Goal: Task Accomplishment & Management: Manage account settings

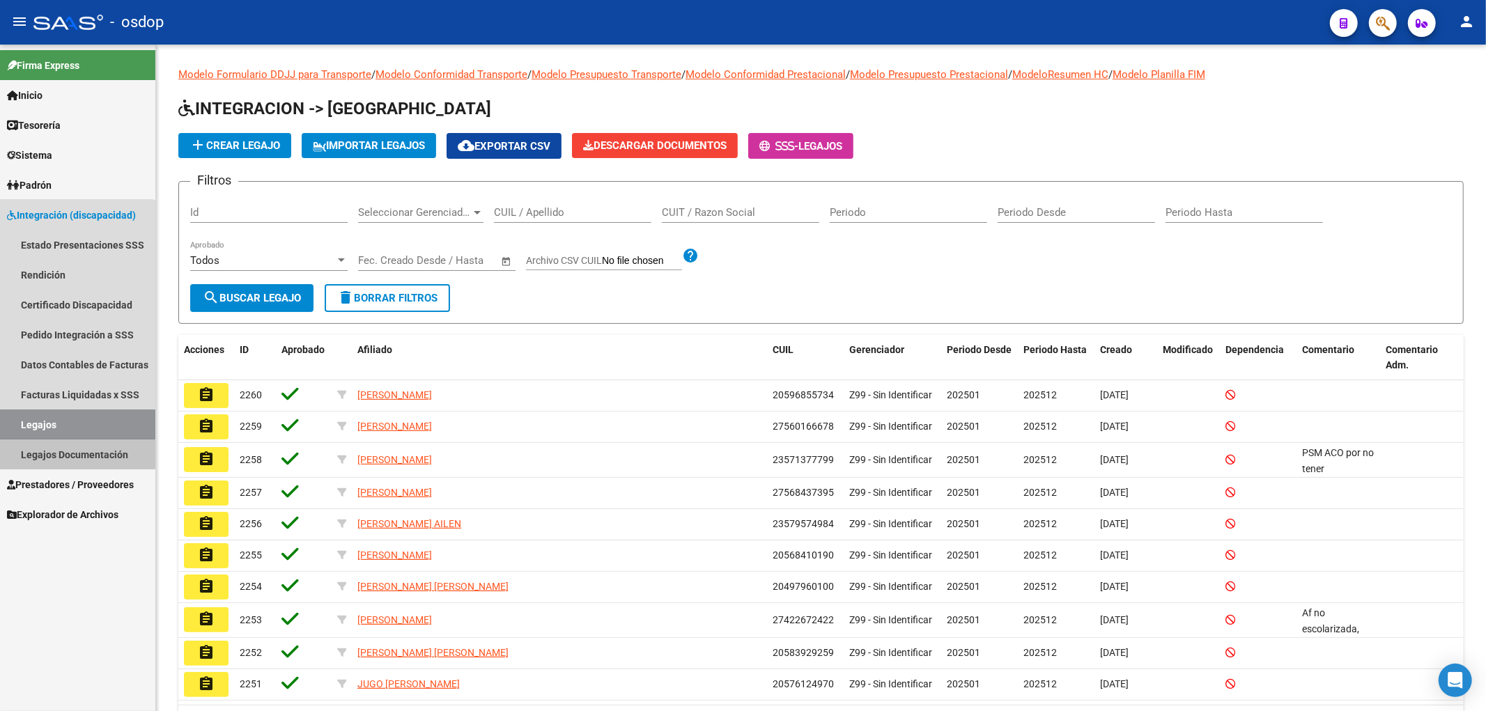
click at [72, 465] on link "Legajos Documentación" at bounding box center [77, 454] width 155 height 30
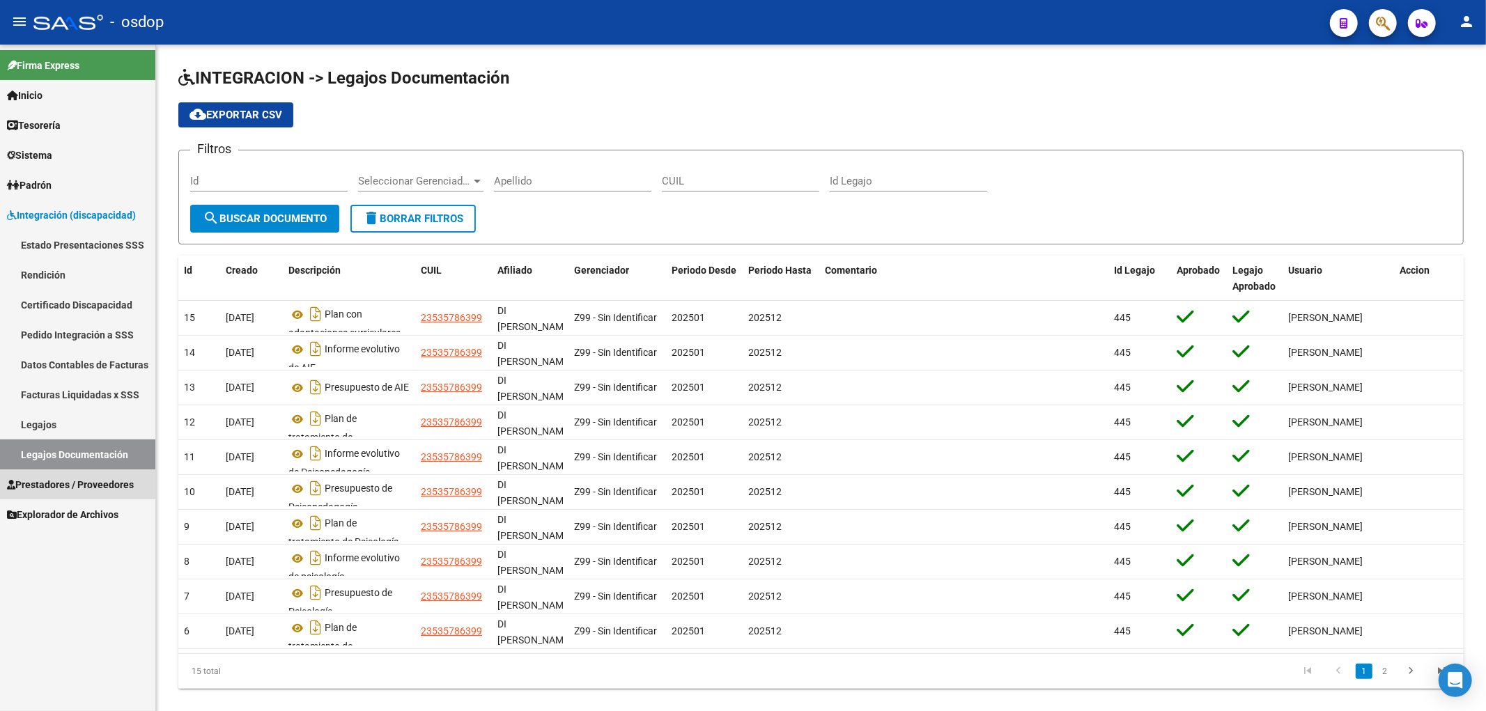
click at [67, 483] on span "Prestadores / Proveedores" at bounding box center [70, 484] width 127 height 15
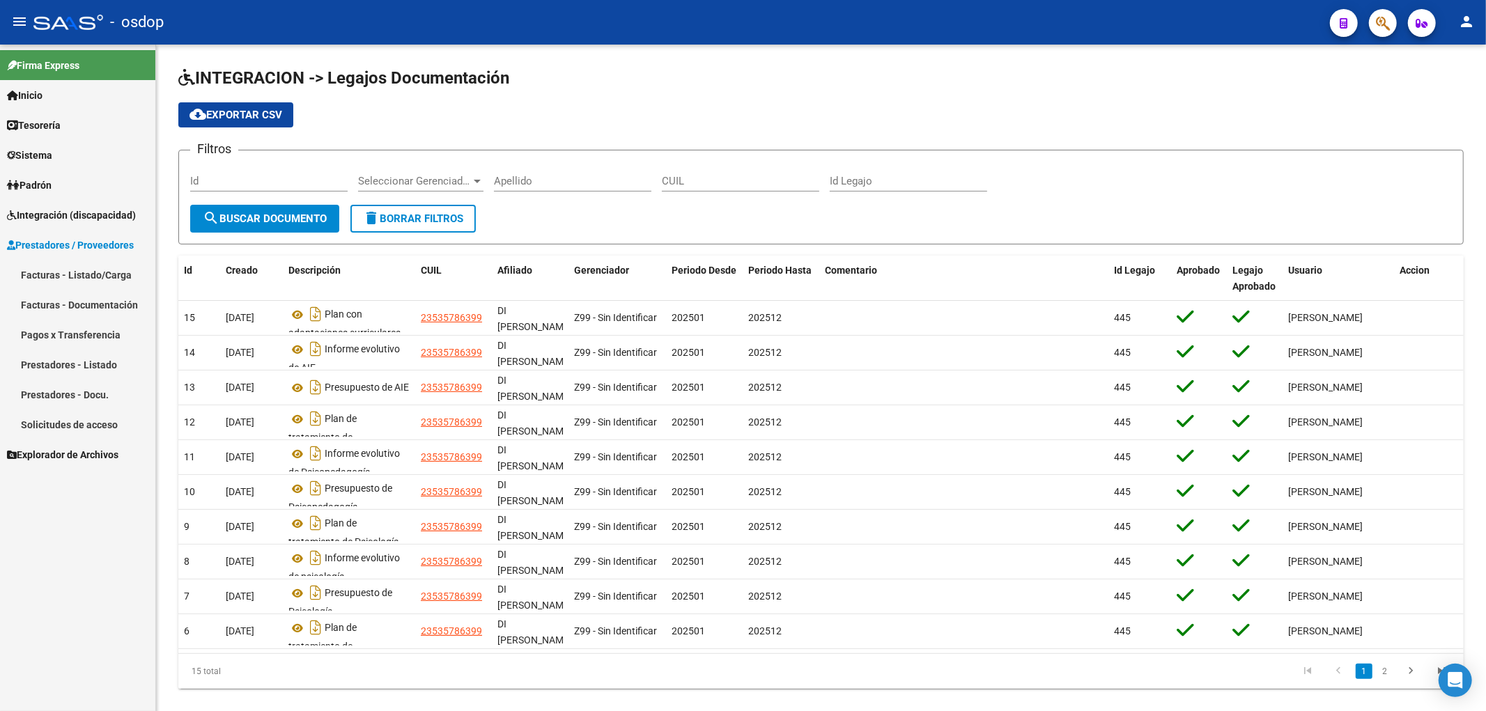
click at [89, 367] on link "Prestadores - Listado" at bounding box center [77, 365] width 155 height 30
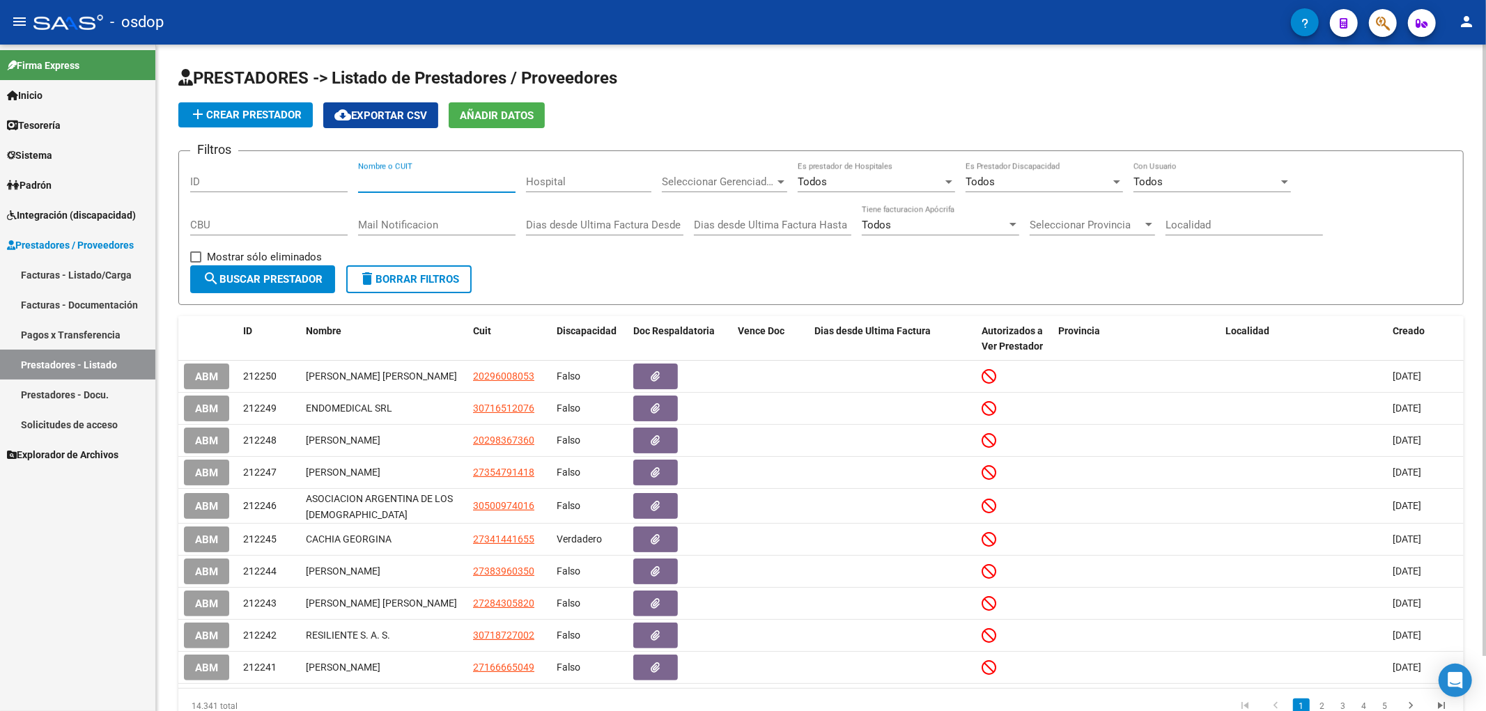
click at [364, 179] on input "Nombre o CUIT" at bounding box center [436, 182] width 157 height 13
paste input "27384505304"
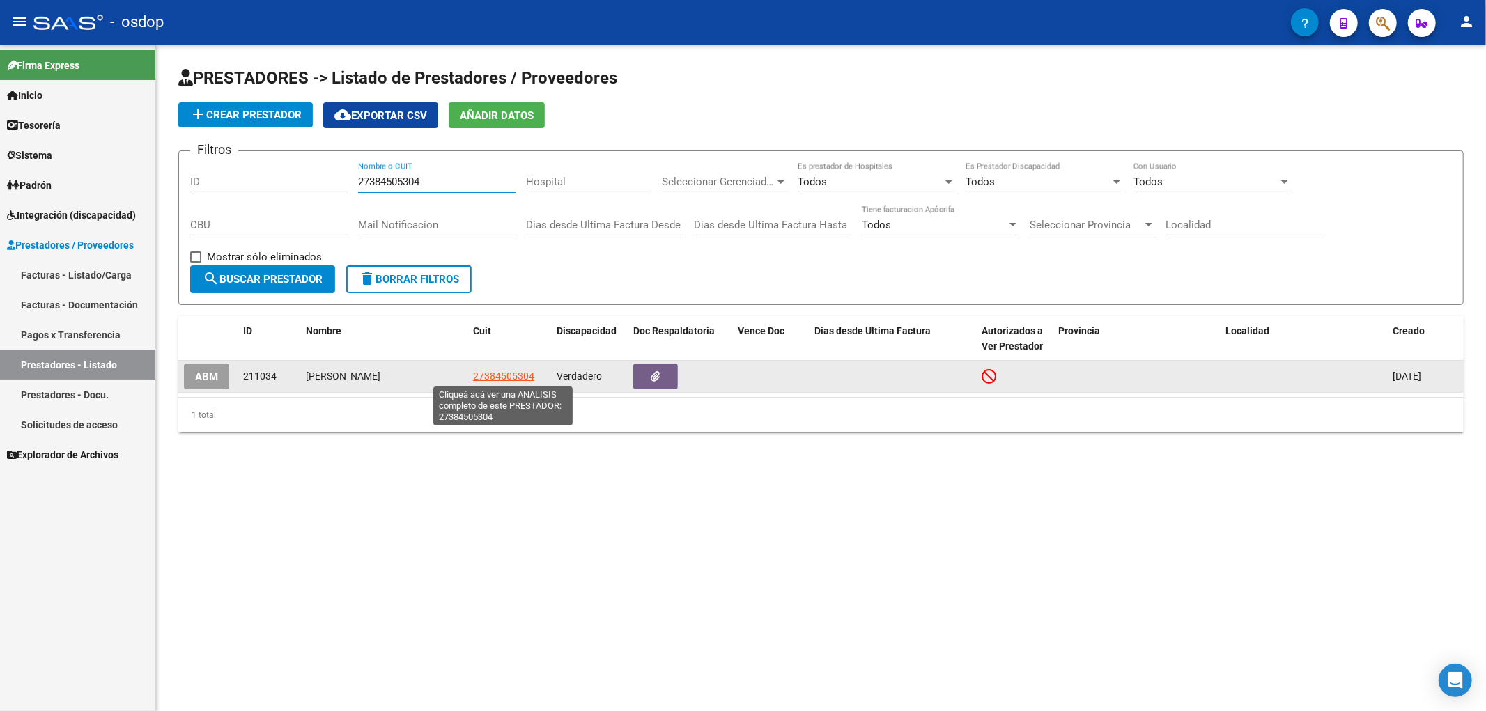
type input "27384505304"
click at [496, 374] on span "27384505304" at bounding box center [503, 376] width 61 height 11
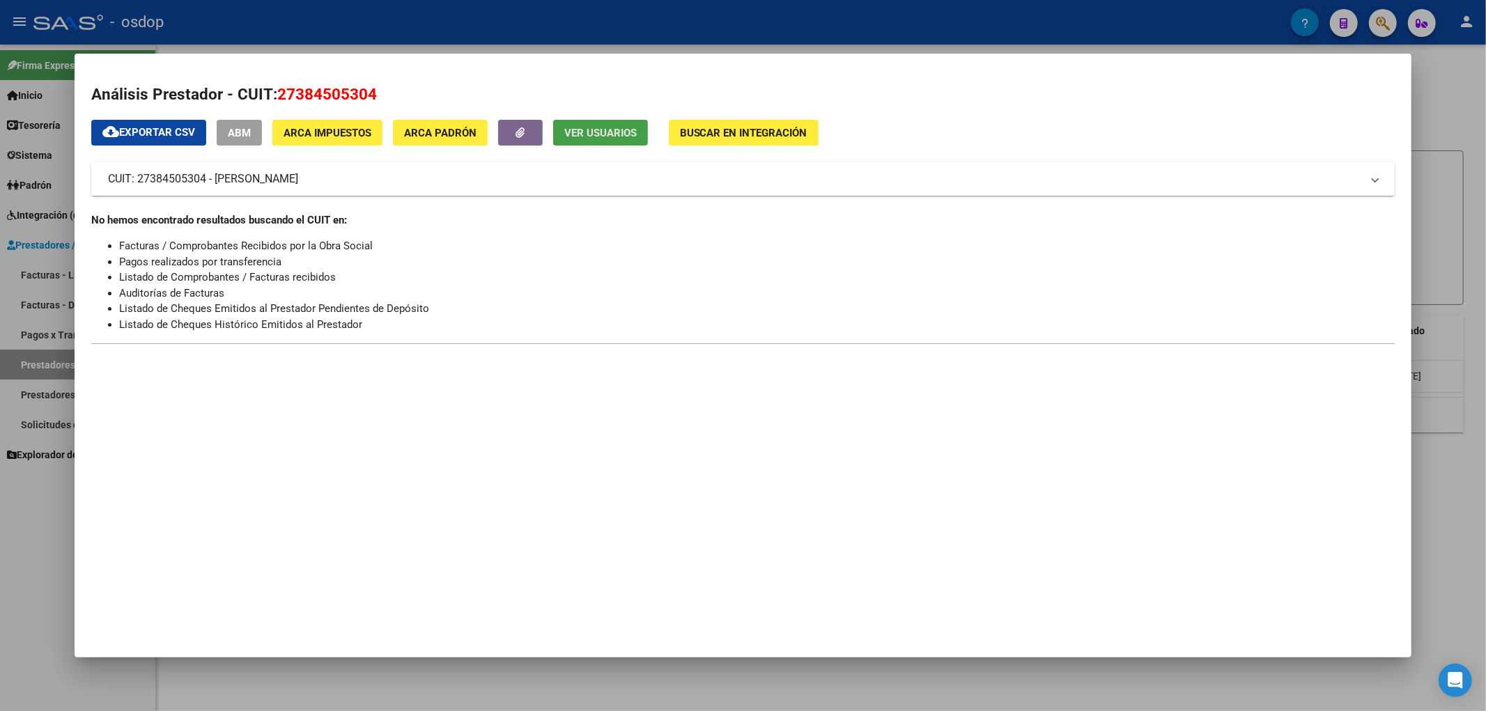
click at [589, 127] on span "Ver Usuarios" at bounding box center [600, 133] width 72 height 13
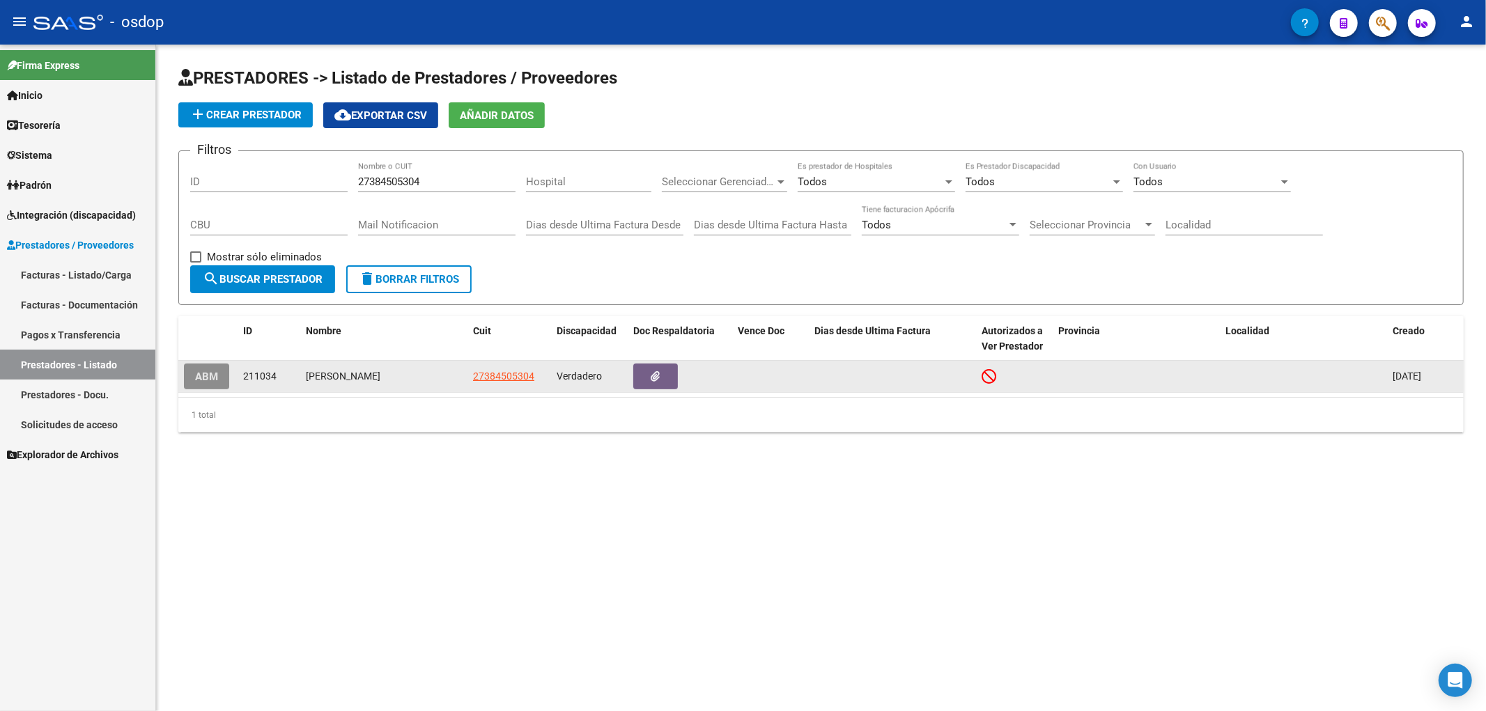
click at [210, 375] on span "ABM" at bounding box center [206, 377] width 23 height 13
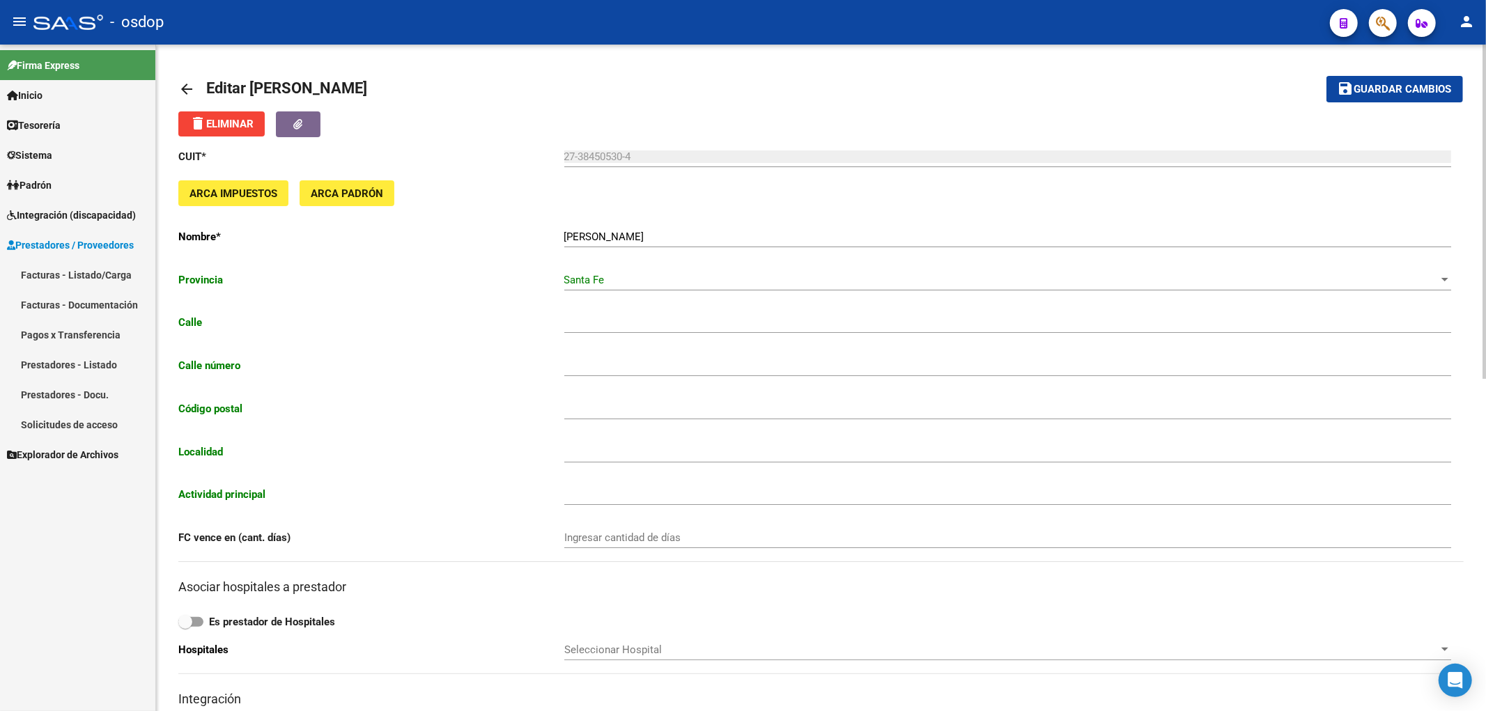
type input "[DATE][PERSON_NAME]"
type input "2171"
type input "3081"
type input "HUMBOLDT"
type input "869090"
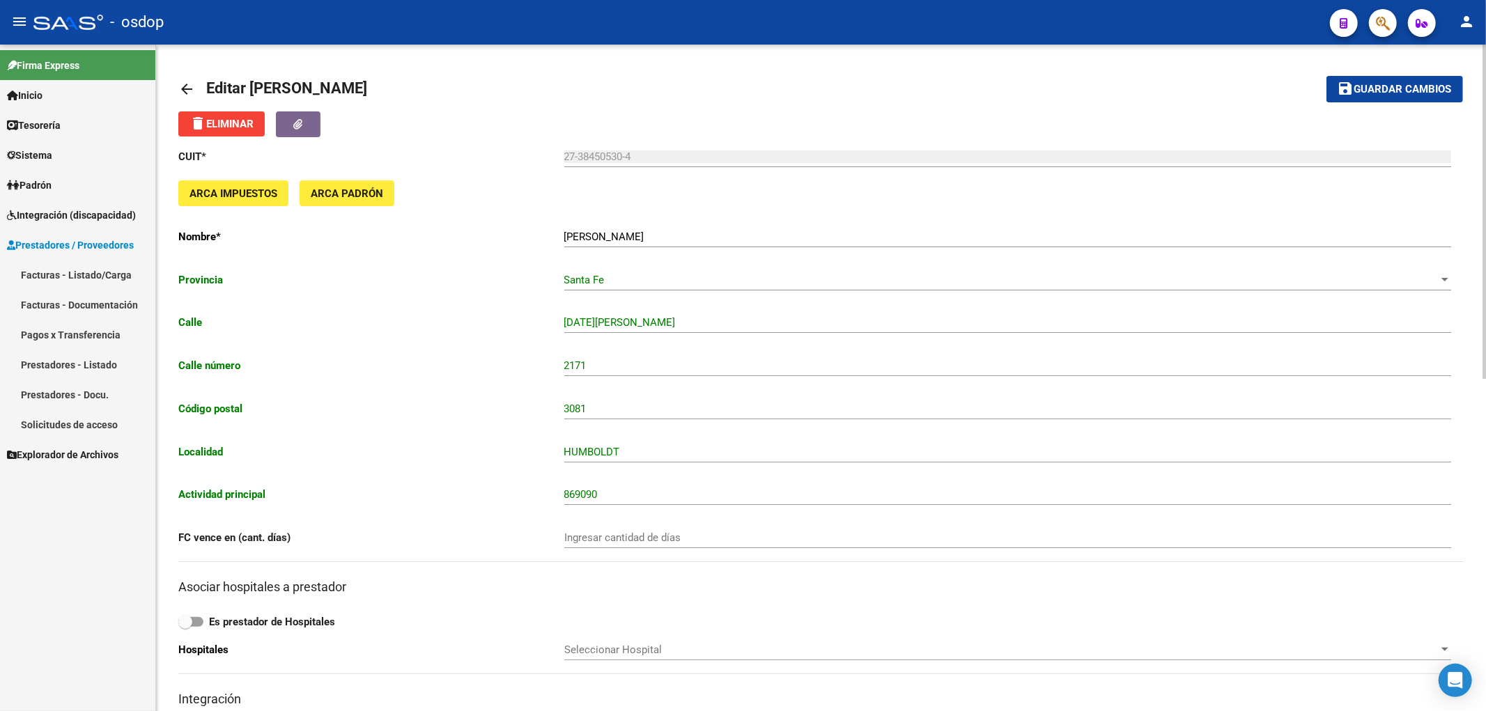
click at [182, 86] on mat-icon "arrow_back" at bounding box center [186, 89] width 17 height 17
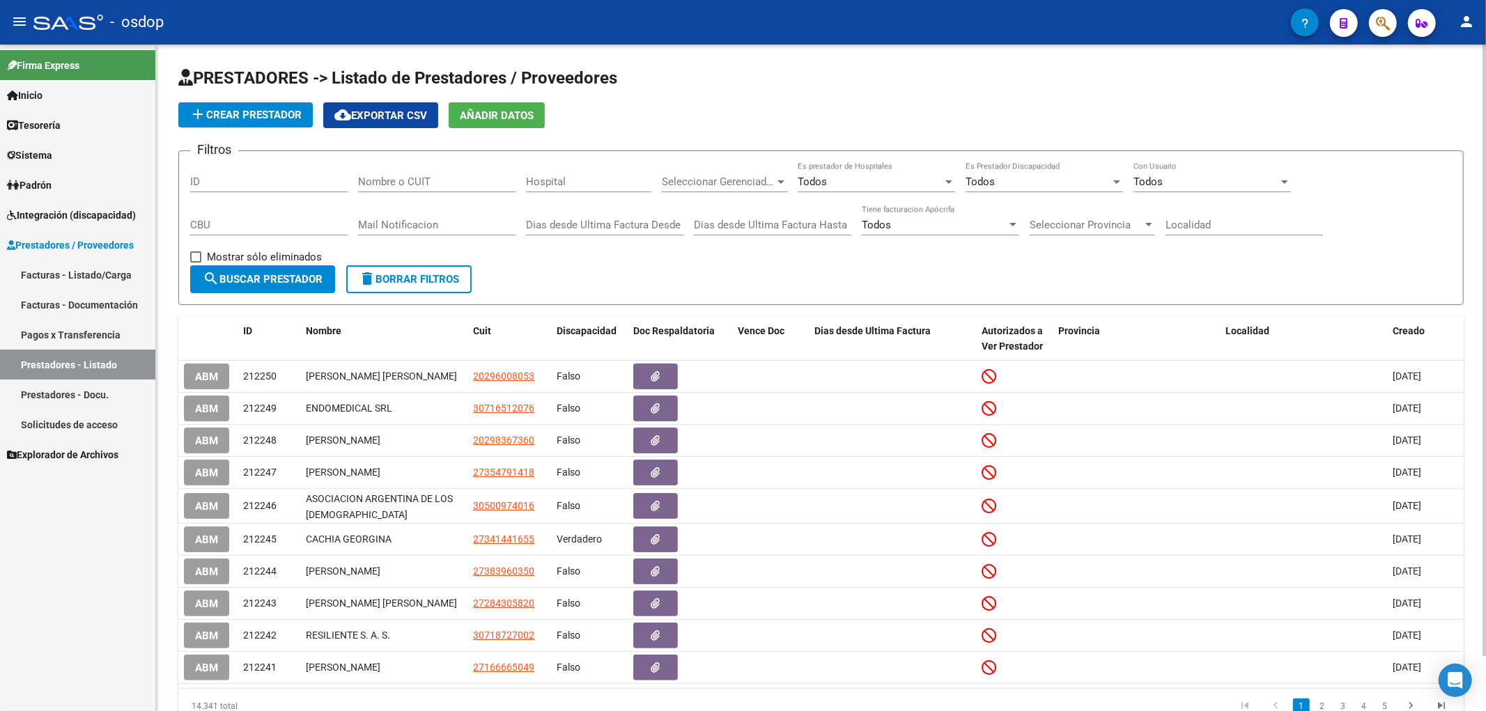
click at [28, 157] on span "Sistema" at bounding box center [29, 155] width 45 height 15
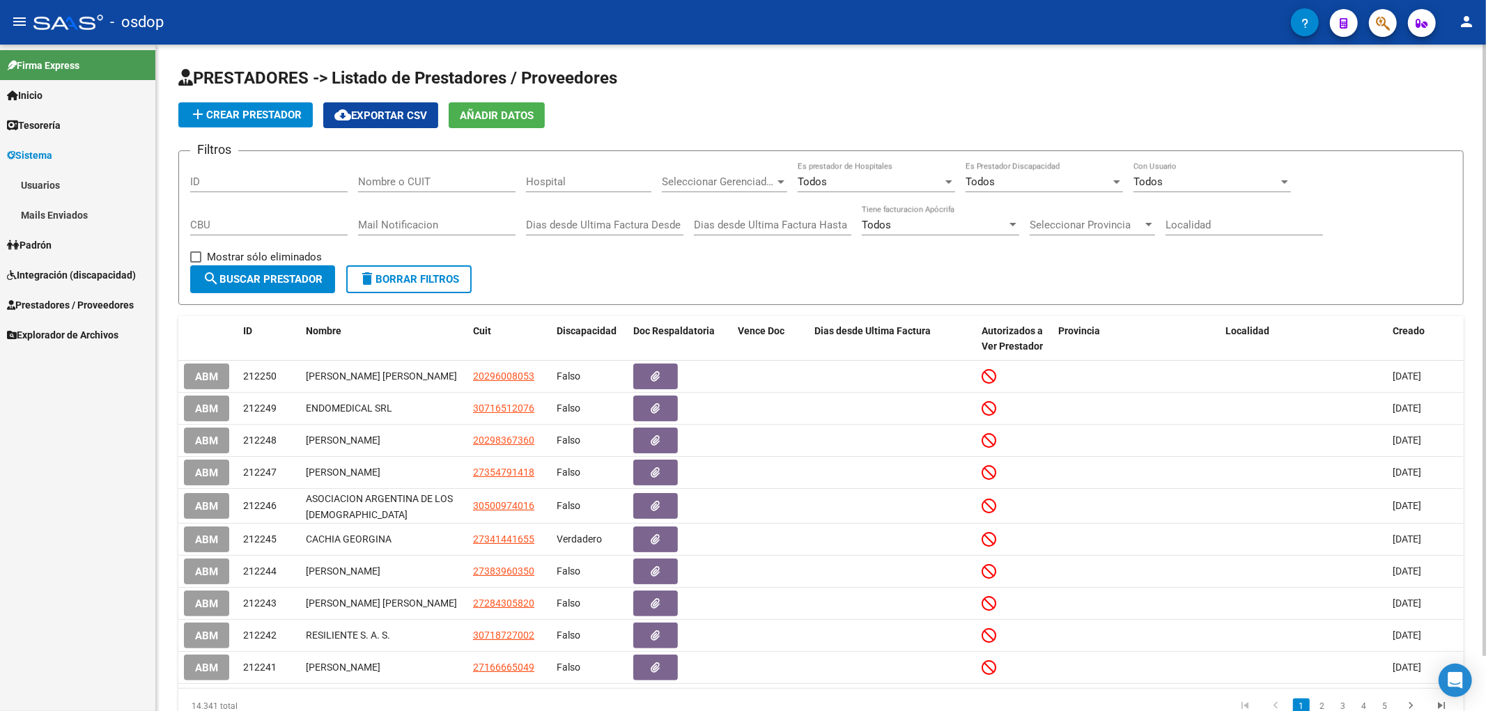
click at [50, 215] on link "Mails Enviados" at bounding box center [77, 215] width 155 height 30
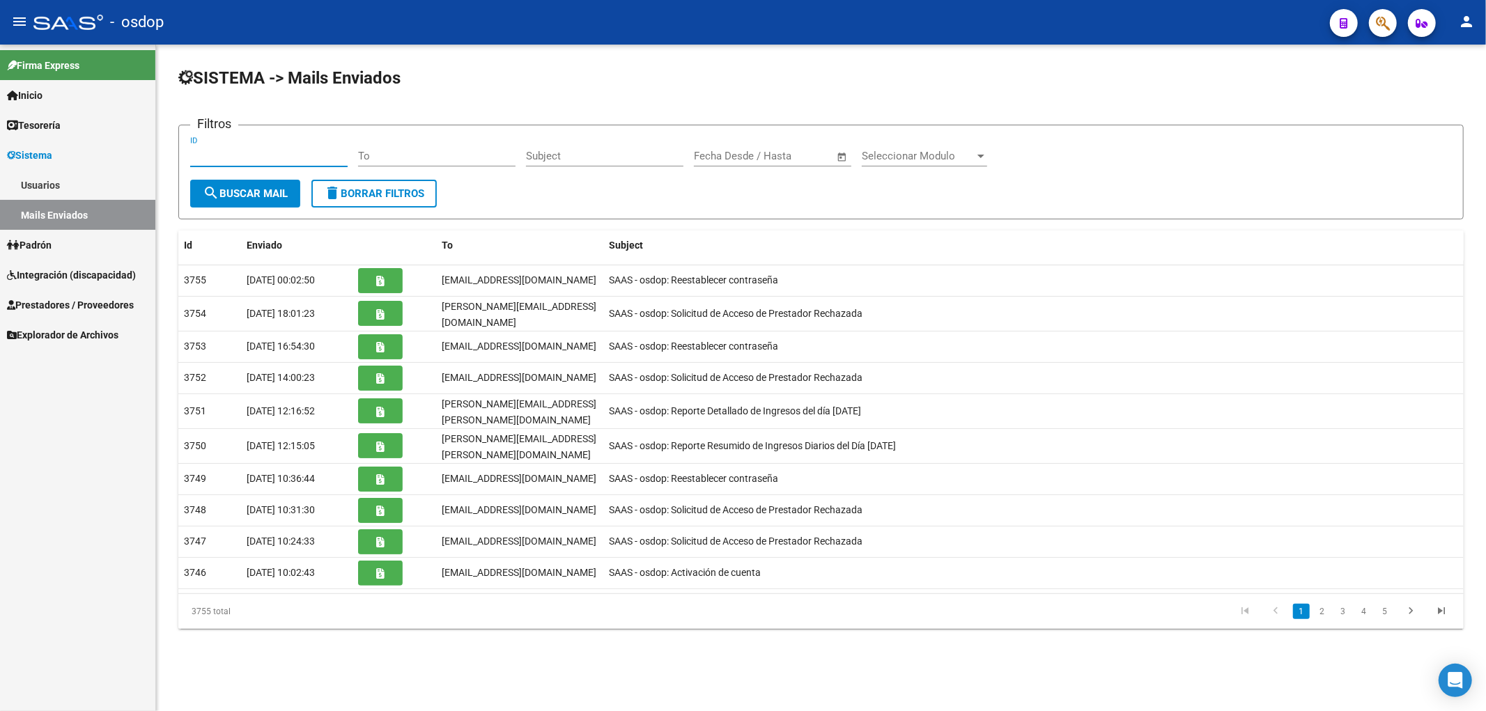
click at [210, 157] on input "ID" at bounding box center [268, 156] width 157 height 13
paste input "27384505304"
type input "27384505304"
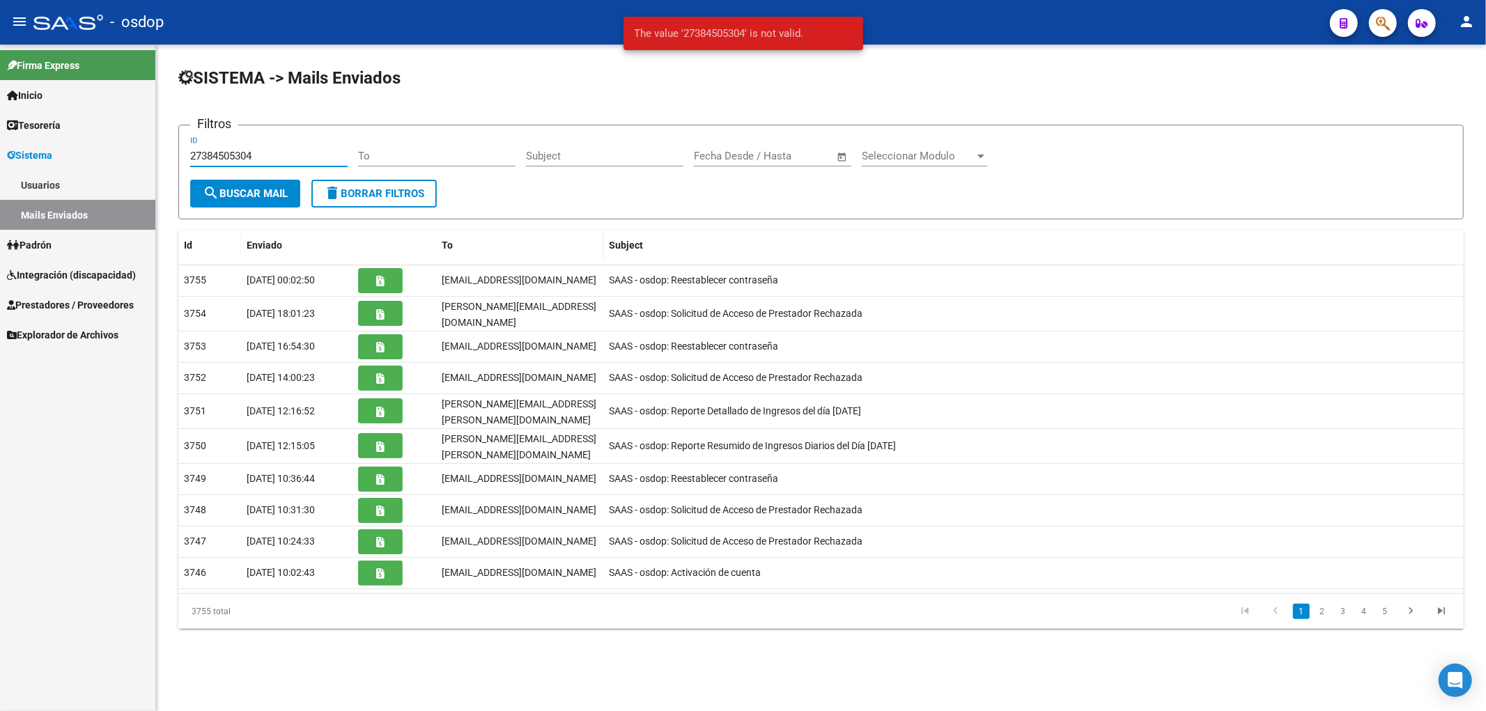
drag, startPoint x: 262, startPoint y: 150, endPoint x: 118, endPoint y: 154, distance: 143.5
click at [118, 154] on mat-sidenav-container "Firma Express Inicio Calendario SSS Instructivos Contacto OS Tesorería Extracto…" at bounding box center [743, 378] width 1486 height 667
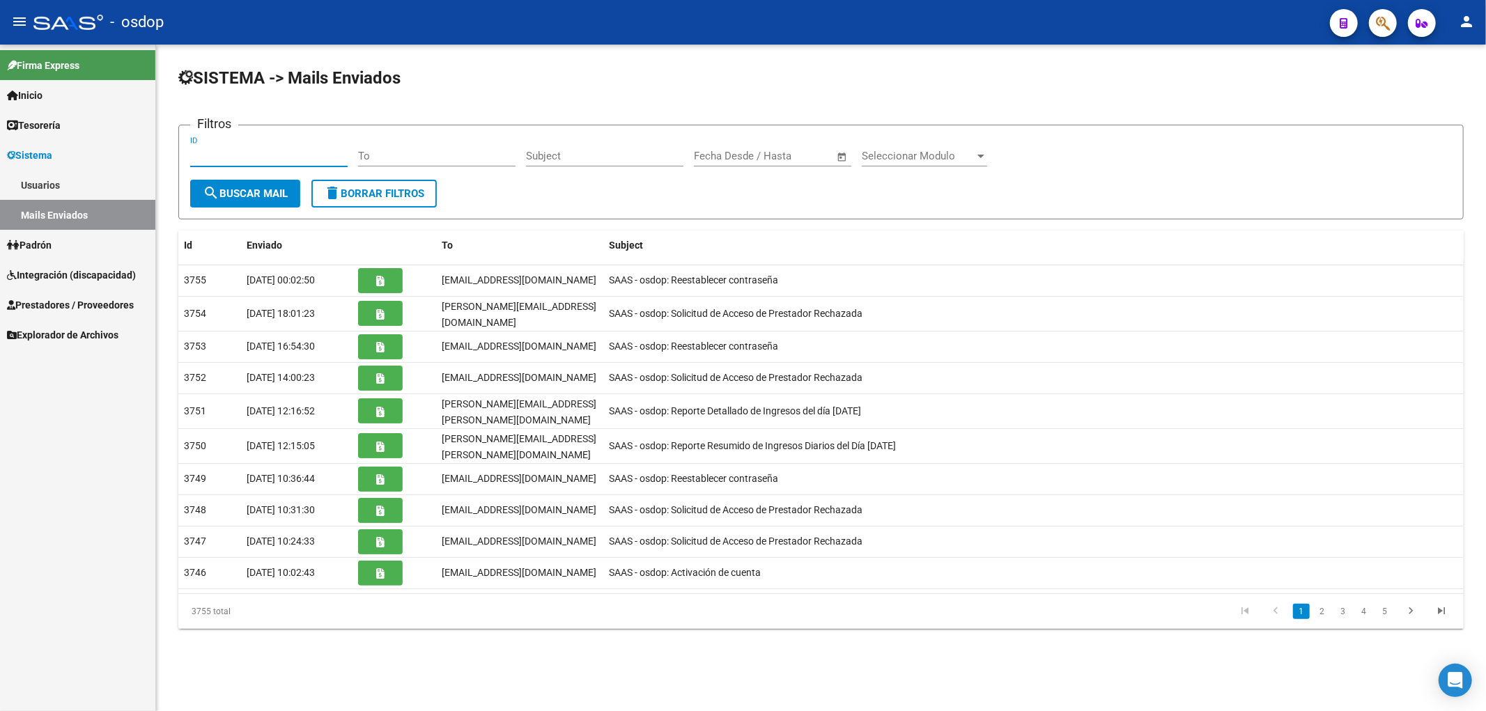
click at [362, 157] on input "To" at bounding box center [436, 156] width 157 height 13
paste input "27384505304"
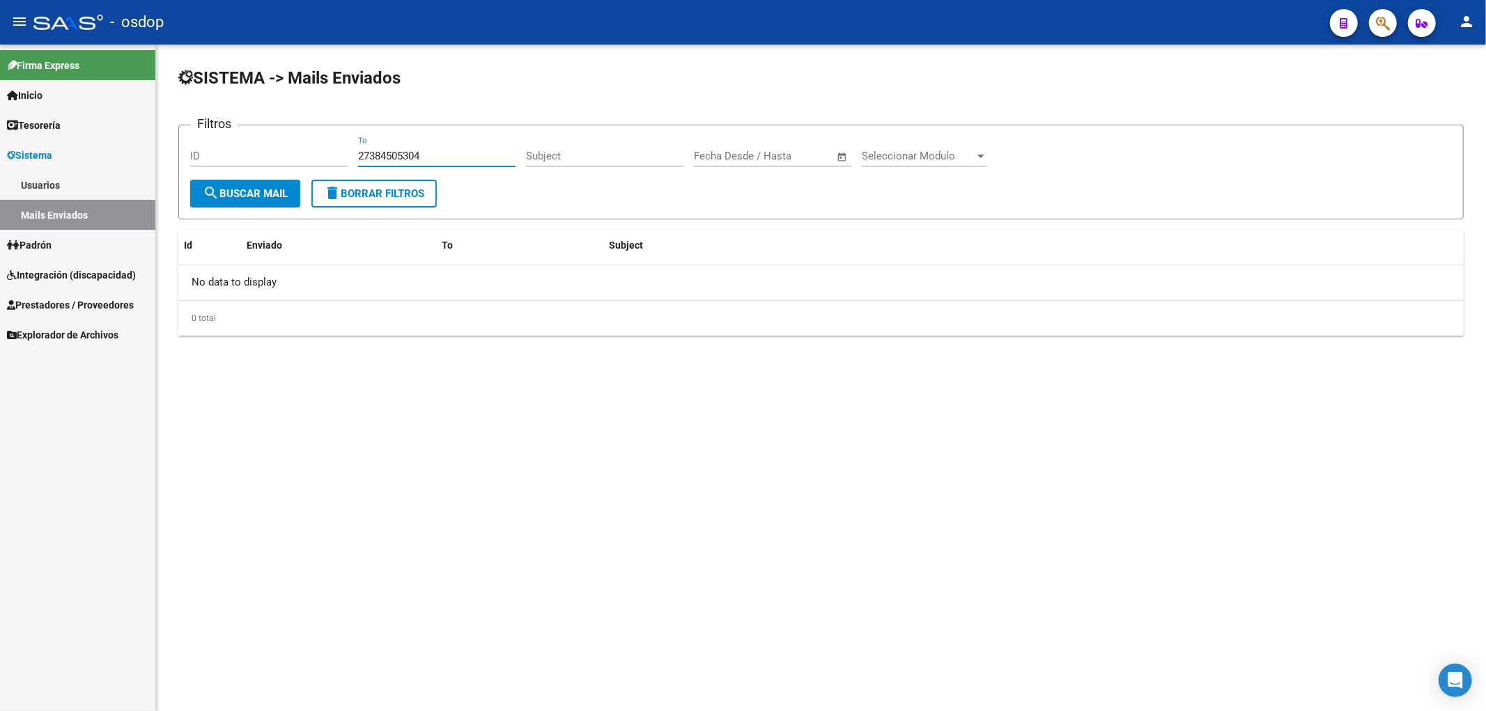
drag, startPoint x: 442, startPoint y: 153, endPoint x: 270, endPoint y: 147, distance: 172.1
click at [270, 147] on div "Filtros ID 27384505304 To Subject Fecha inicio – Fecha fin Fecha Desde / Hasta …" at bounding box center [820, 158] width 1261 height 43
paste input "[EMAIL_ADDRESS][DOMAIN_NAME]"
type input "[EMAIL_ADDRESS][DOMAIN_NAME]"
click at [38, 155] on span "Sistema" at bounding box center [29, 155] width 45 height 15
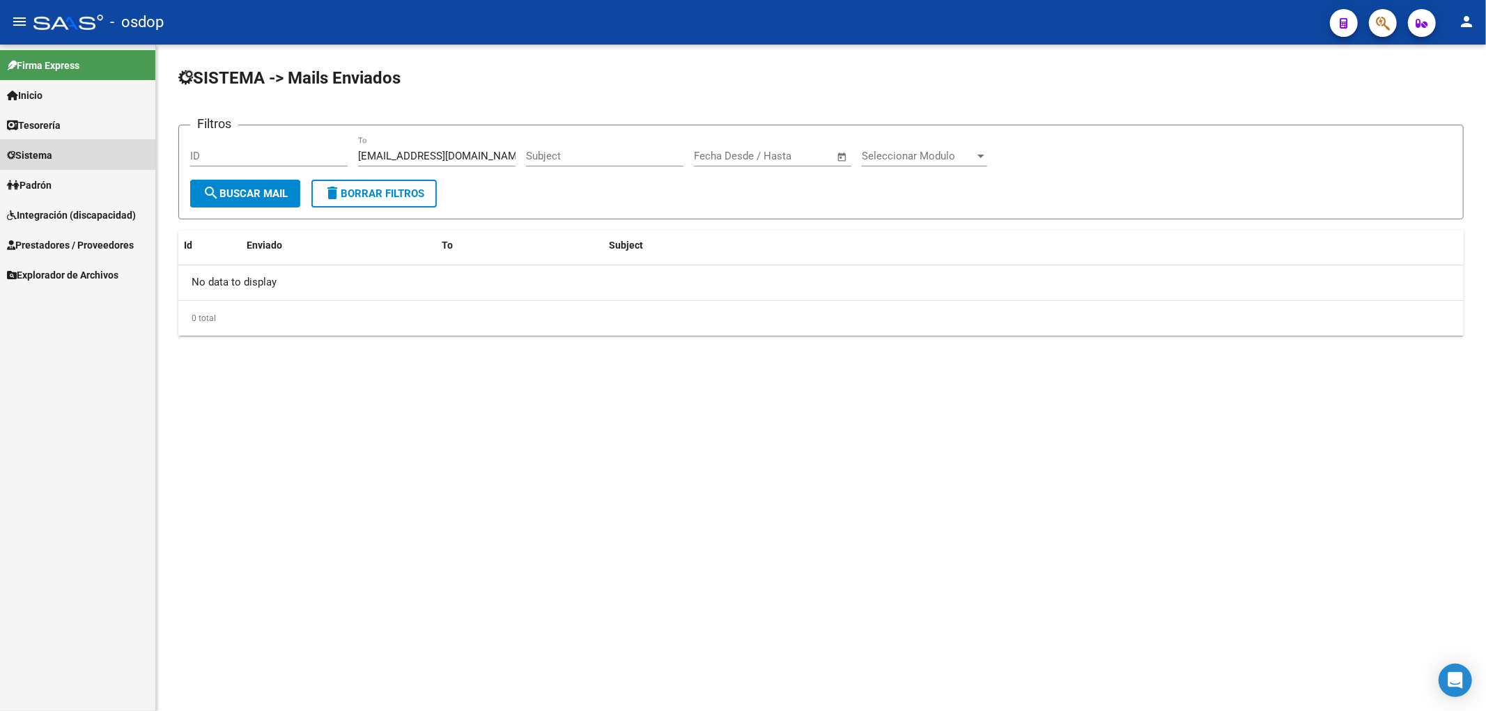
click at [20, 152] on span "Sistema" at bounding box center [29, 155] width 45 height 15
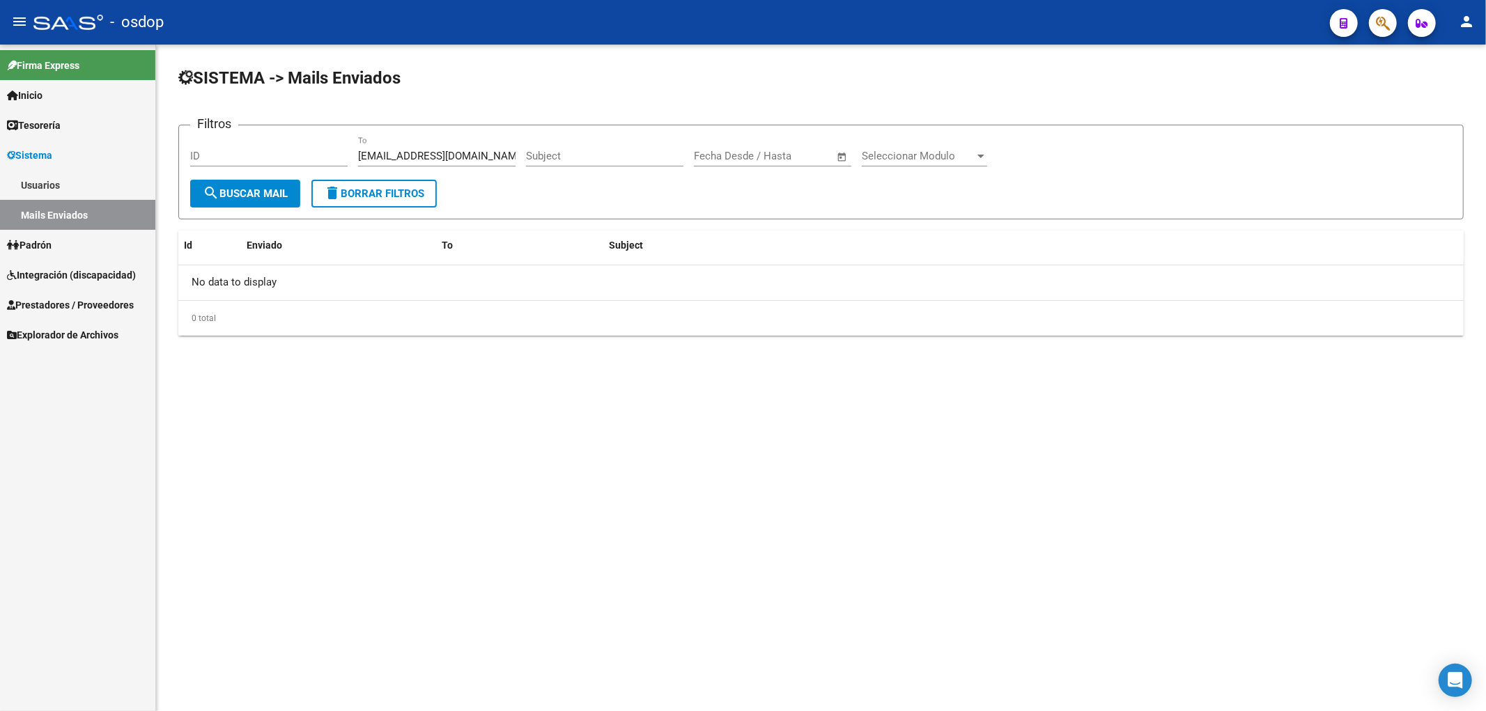
click at [51, 183] on link "Usuarios" at bounding box center [77, 185] width 155 height 30
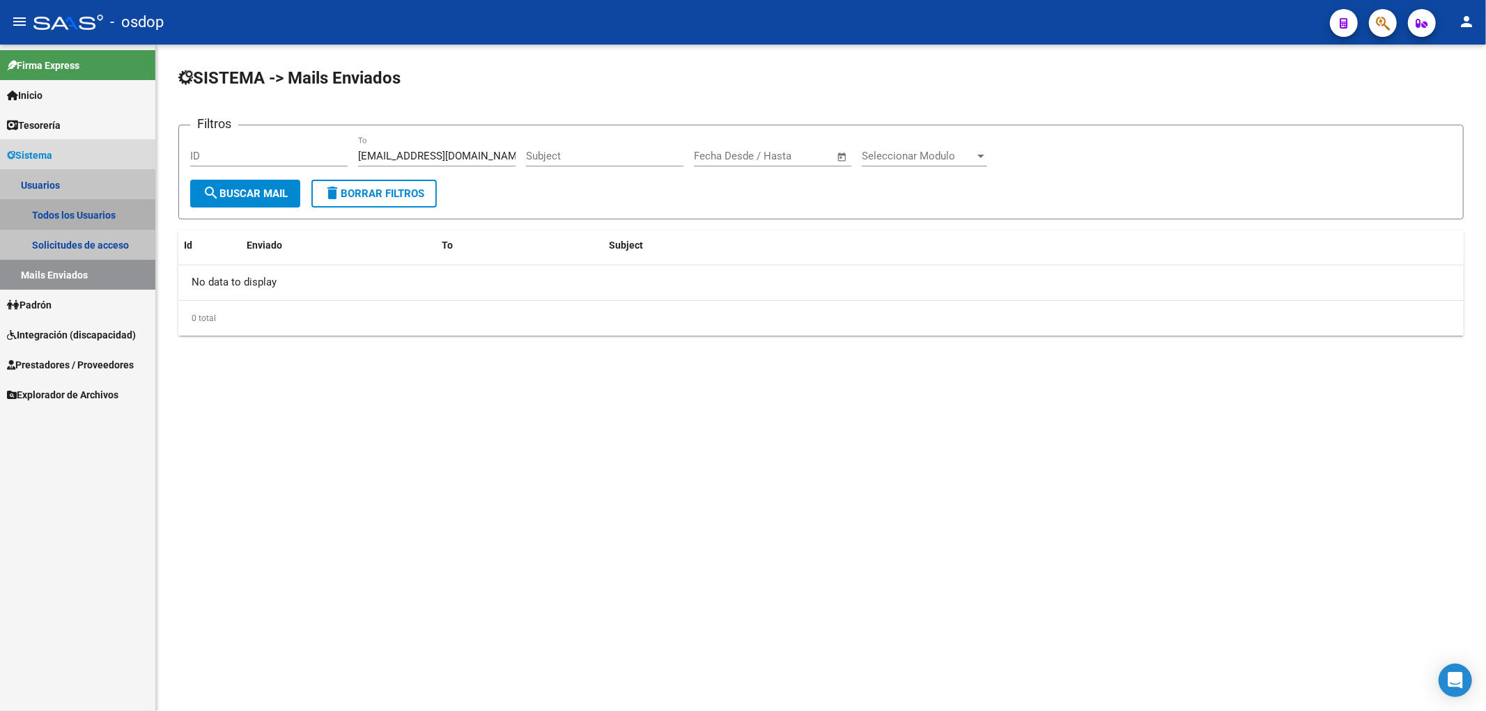
click at [68, 210] on link "Todos los Usuarios" at bounding box center [77, 215] width 155 height 30
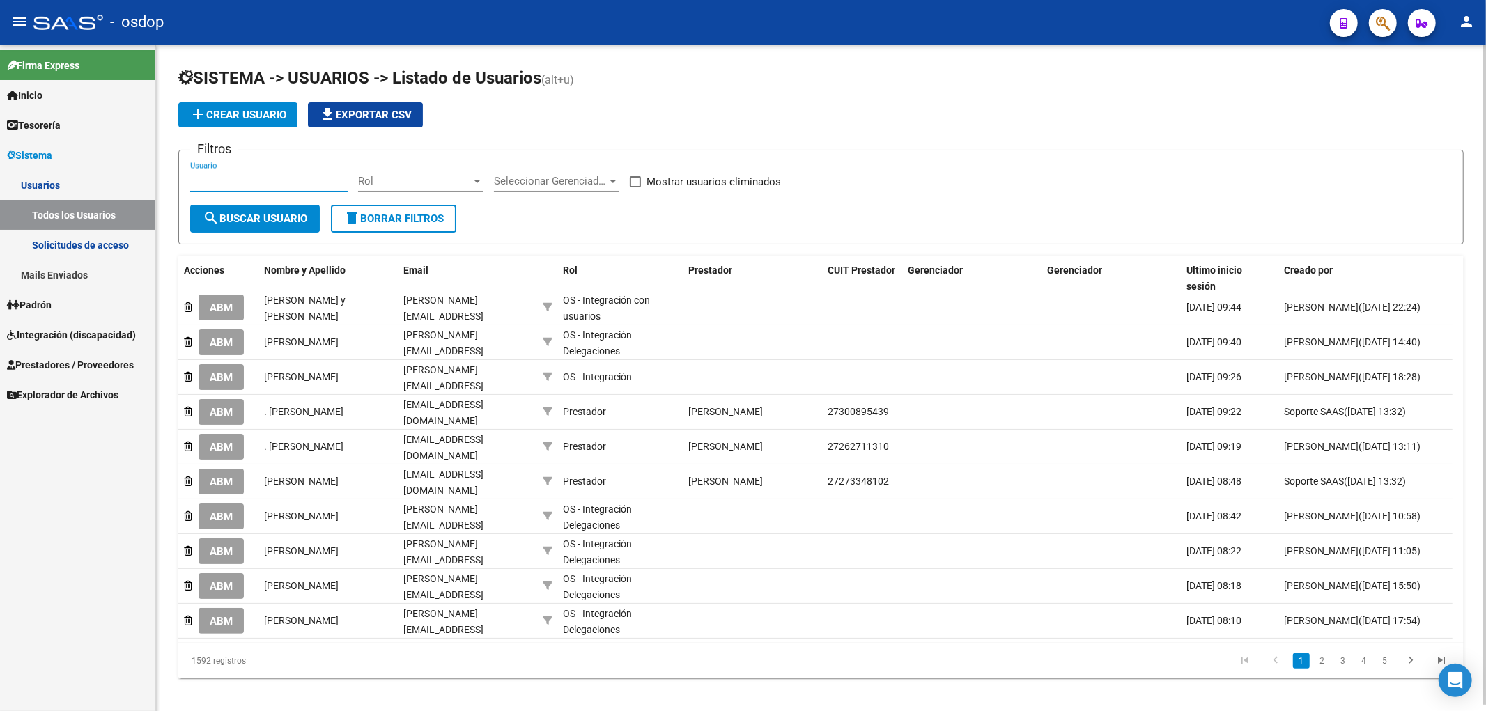
click at [193, 181] on input "Usuario" at bounding box center [268, 181] width 157 height 13
paste input "27384505304"
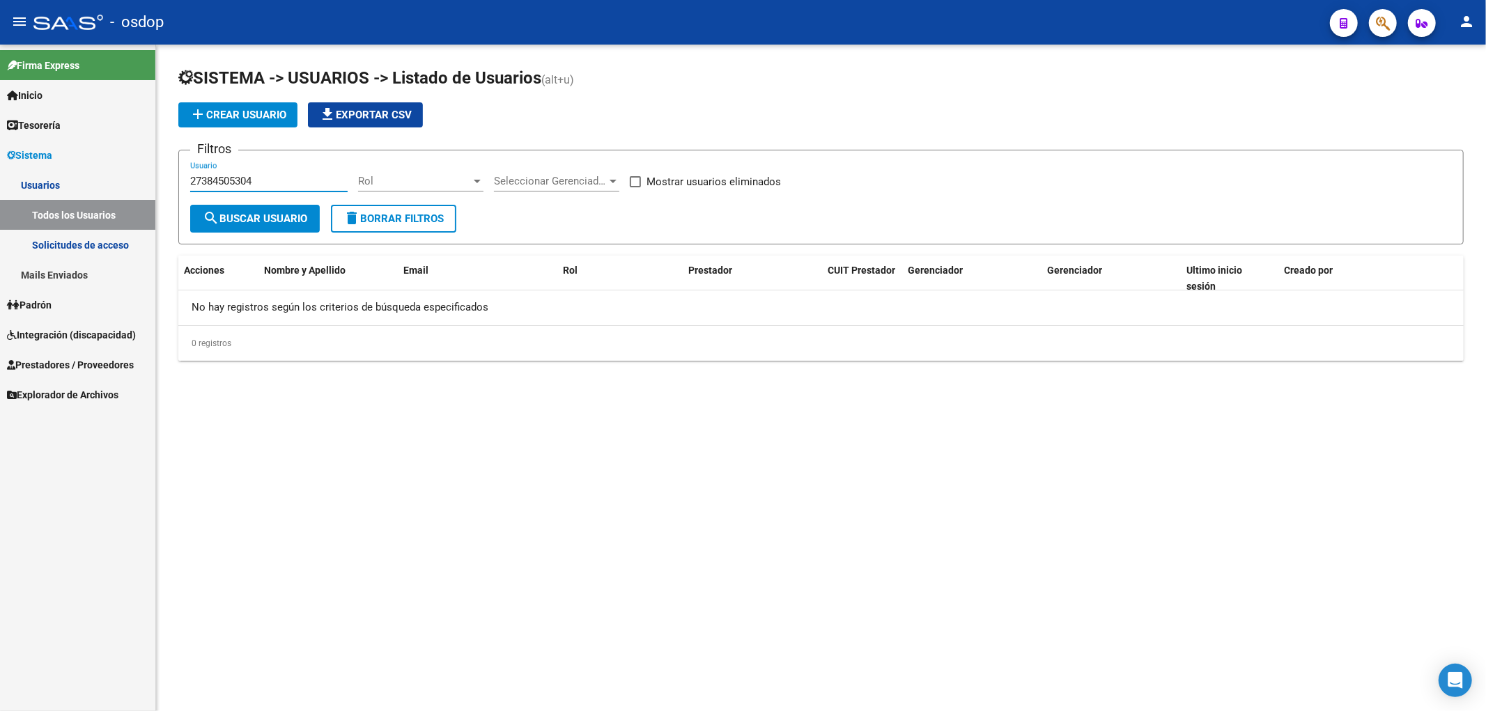
type input "27384505304"
click at [638, 186] on span at bounding box center [635, 181] width 11 height 11
click at [635, 187] on input "Mostrar usuarios eliminados" at bounding box center [634, 187] width 1 height 1
checkbox input "true"
click at [248, 214] on span "search Buscar Usuario" at bounding box center [255, 218] width 104 height 13
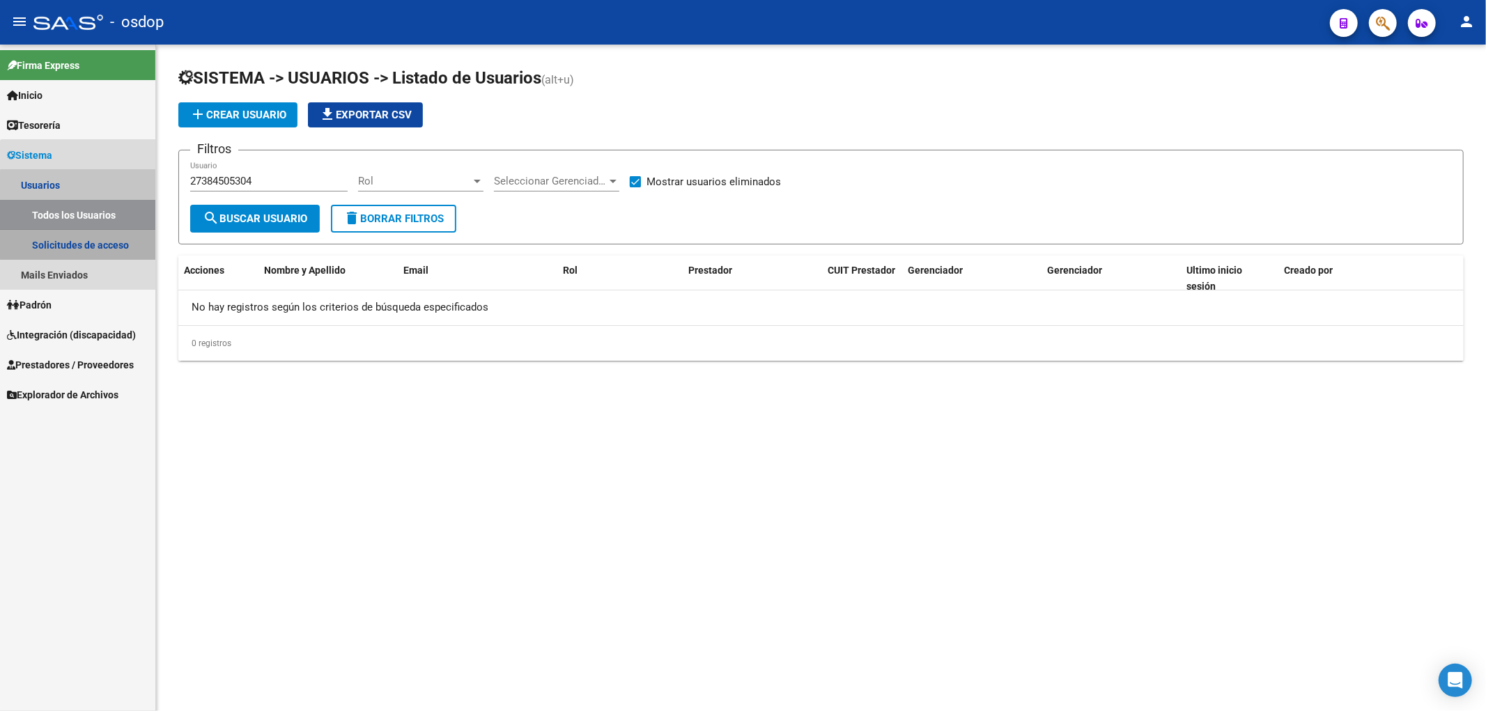
click at [81, 242] on link "Solicitudes de acceso" at bounding box center [77, 245] width 155 height 30
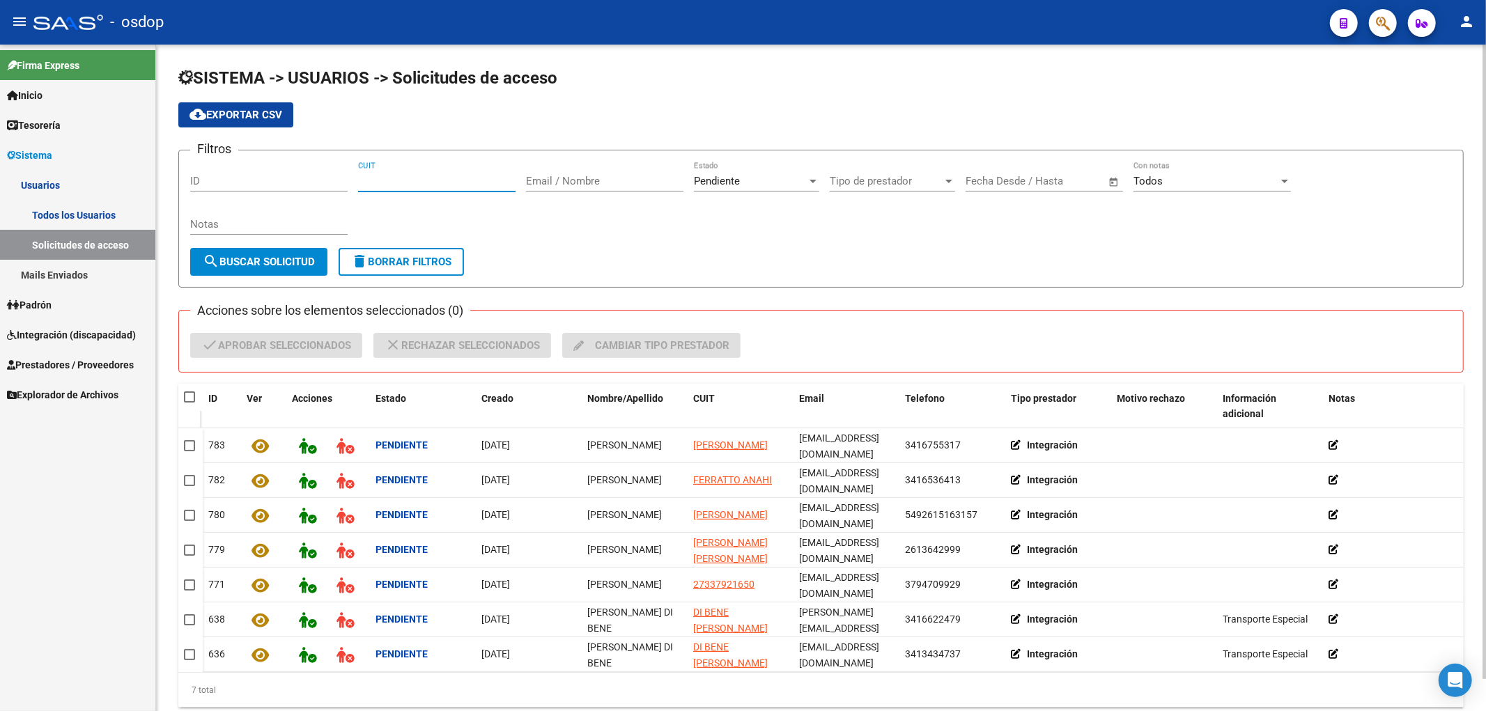
click at [359, 179] on input "CUIT" at bounding box center [436, 181] width 157 height 13
paste input "27-38450530-4"
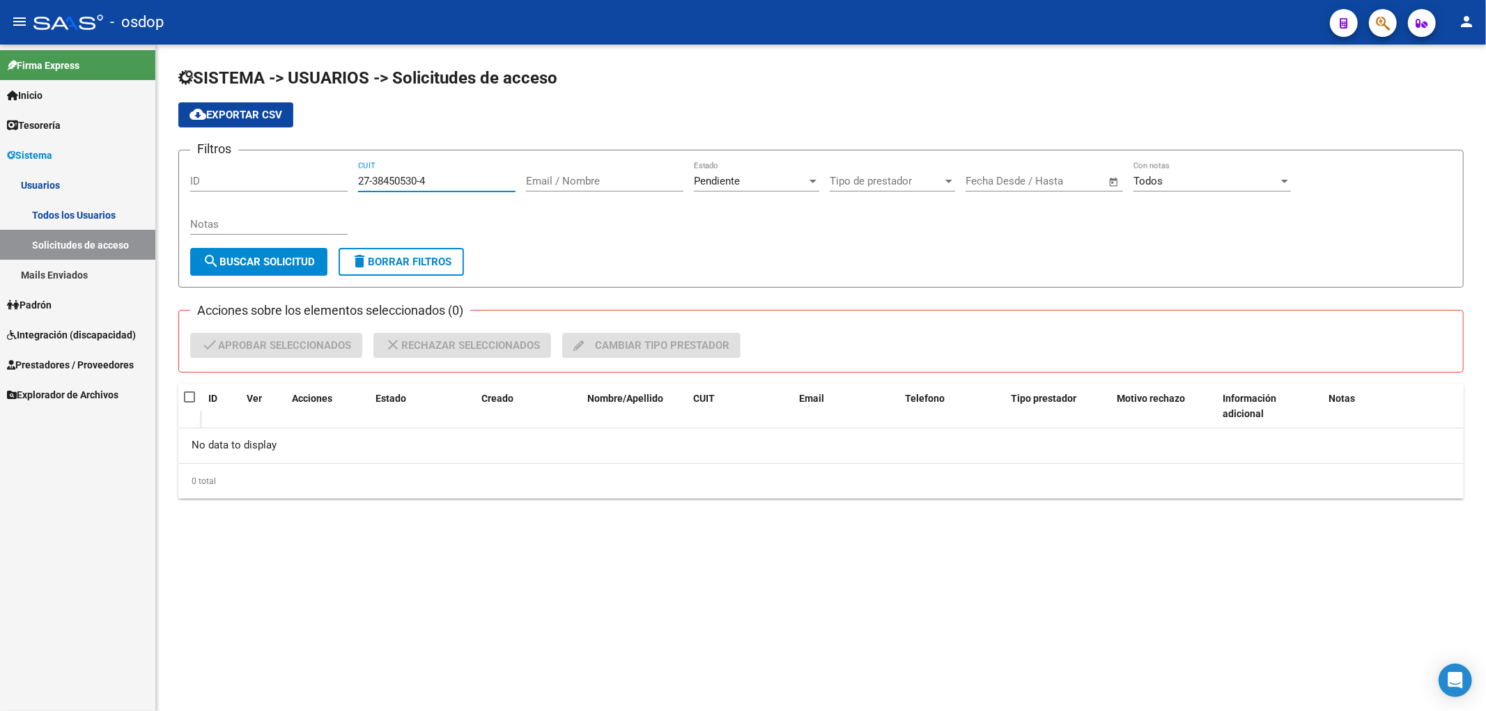
type input "27-38450530-4"
click at [58, 272] on link "Mails Enviados" at bounding box center [77, 275] width 155 height 30
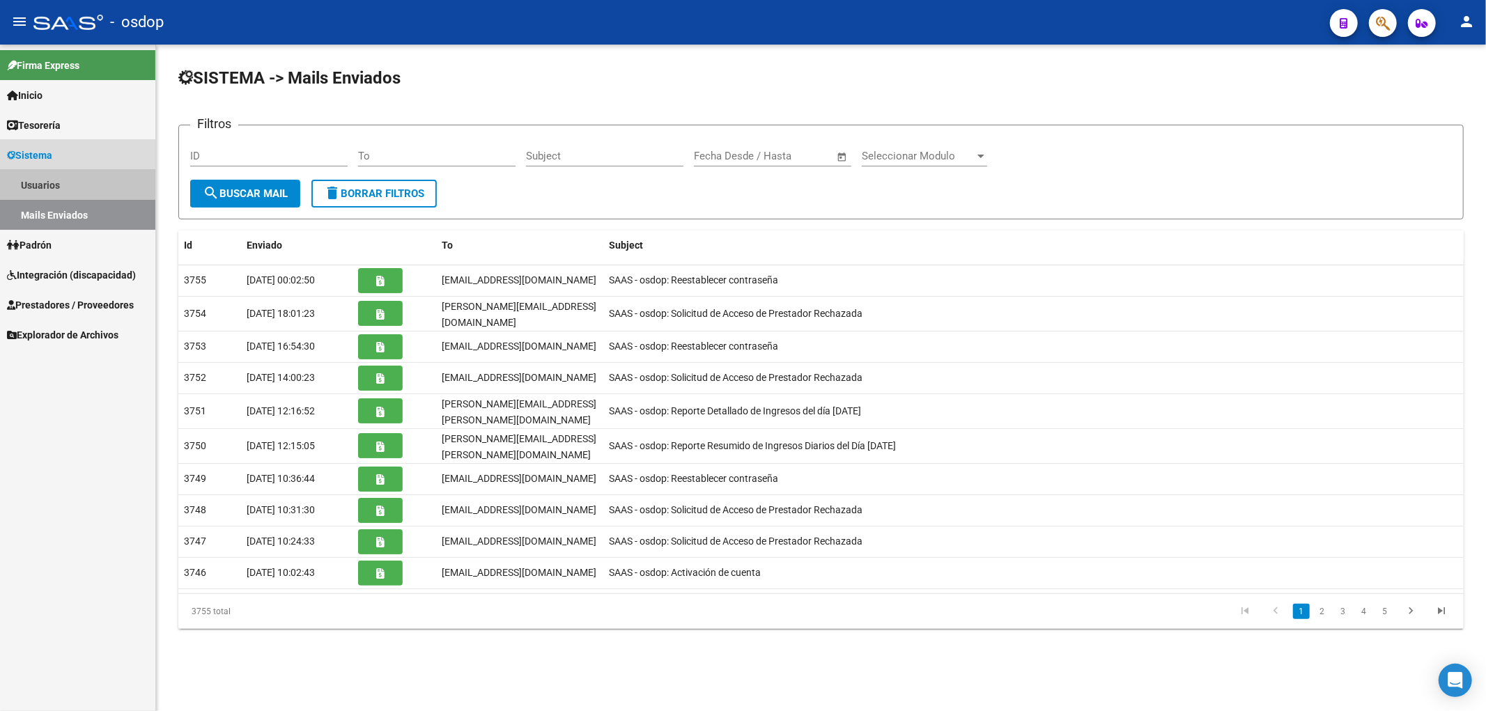
click at [32, 182] on link "Usuarios" at bounding box center [77, 185] width 155 height 30
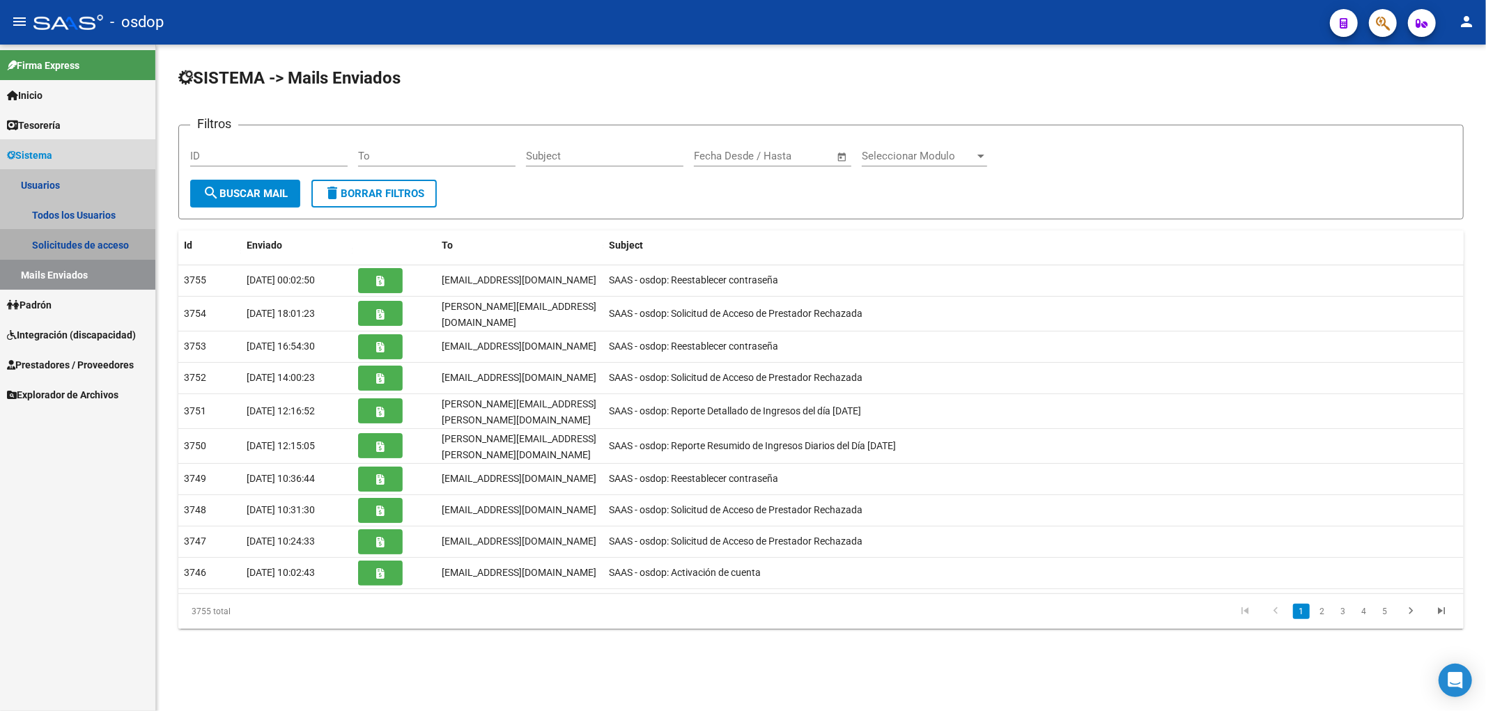
click at [47, 242] on link "Solicitudes de acceso" at bounding box center [77, 245] width 155 height 30
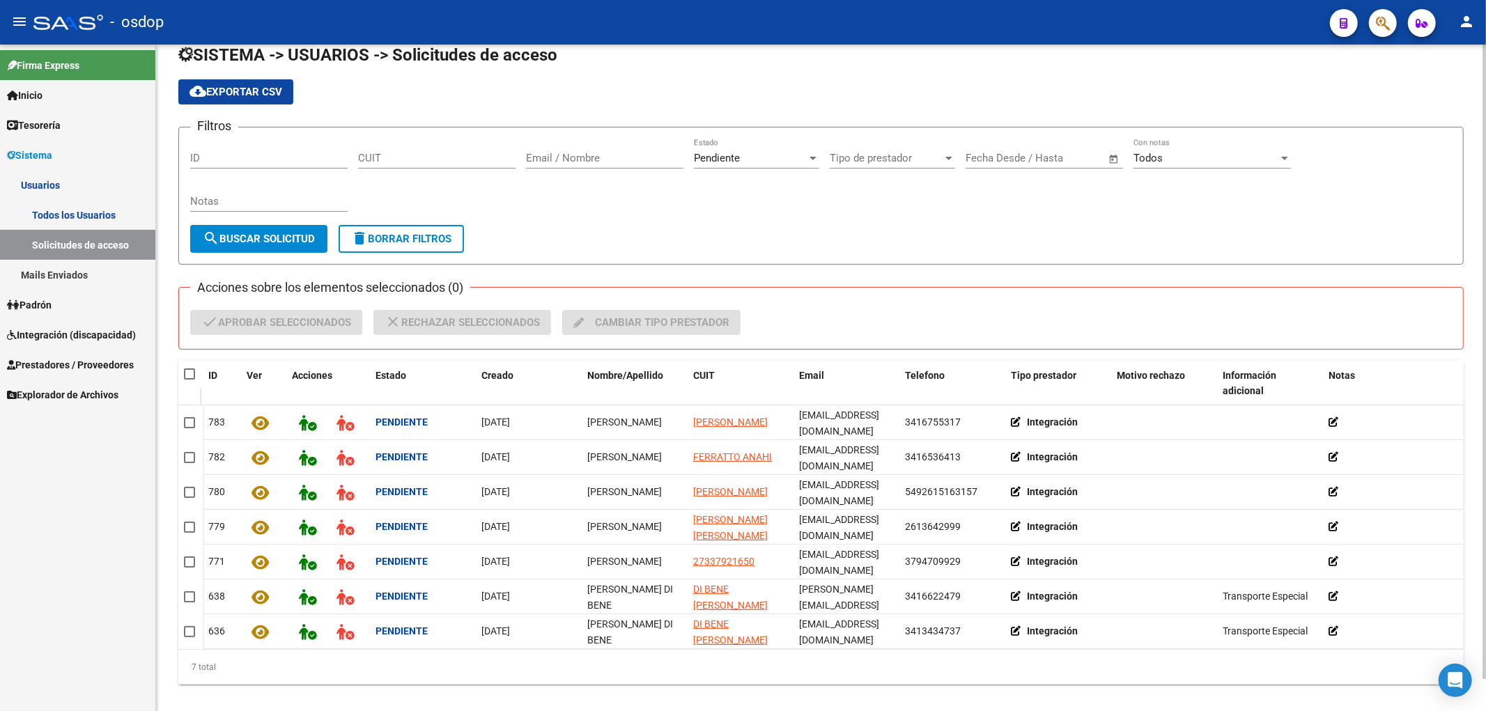
scroll to position [33, 0]
